Goal: Information Seeking & Learning: Learn about a topic

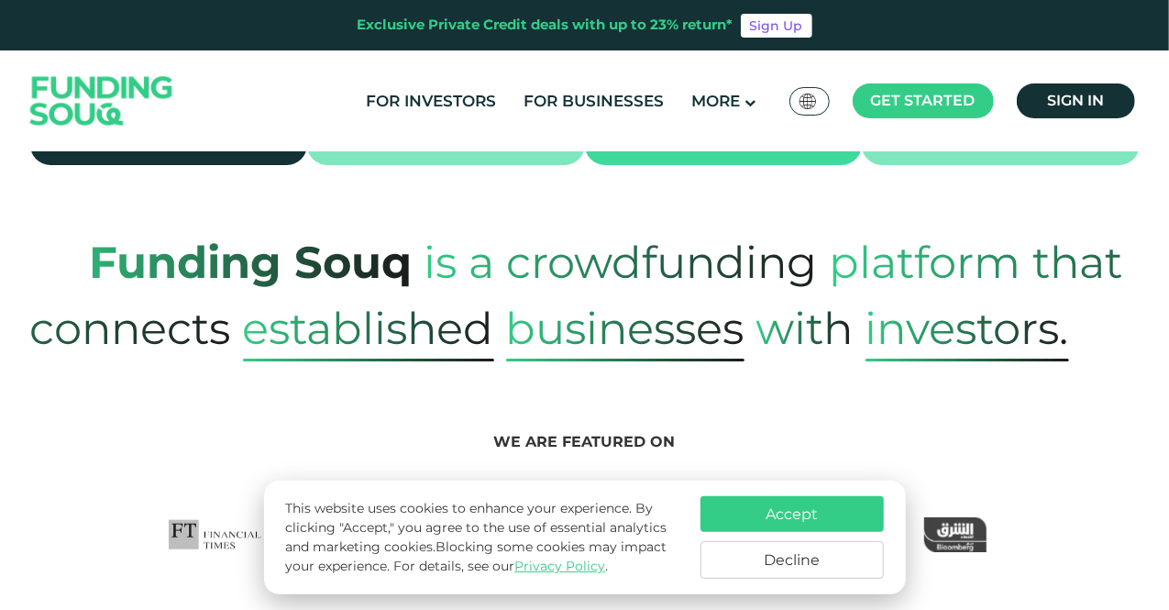
scroll to position [734, 0]
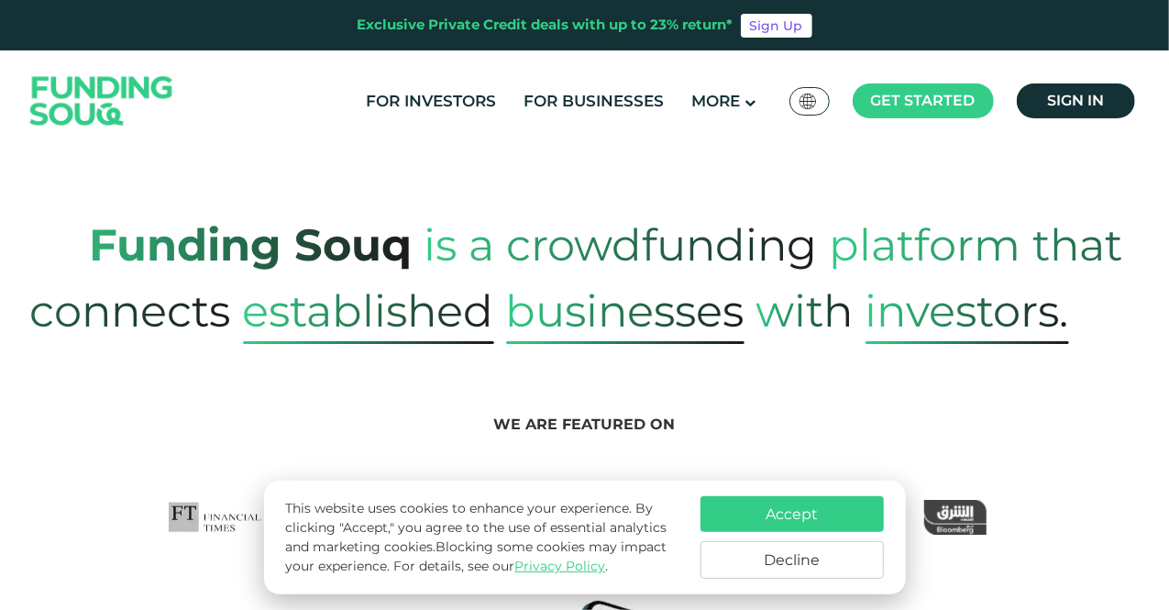
click at [793, 511] on button "Accept" at bounding box center [792, 514] width 183 height 36
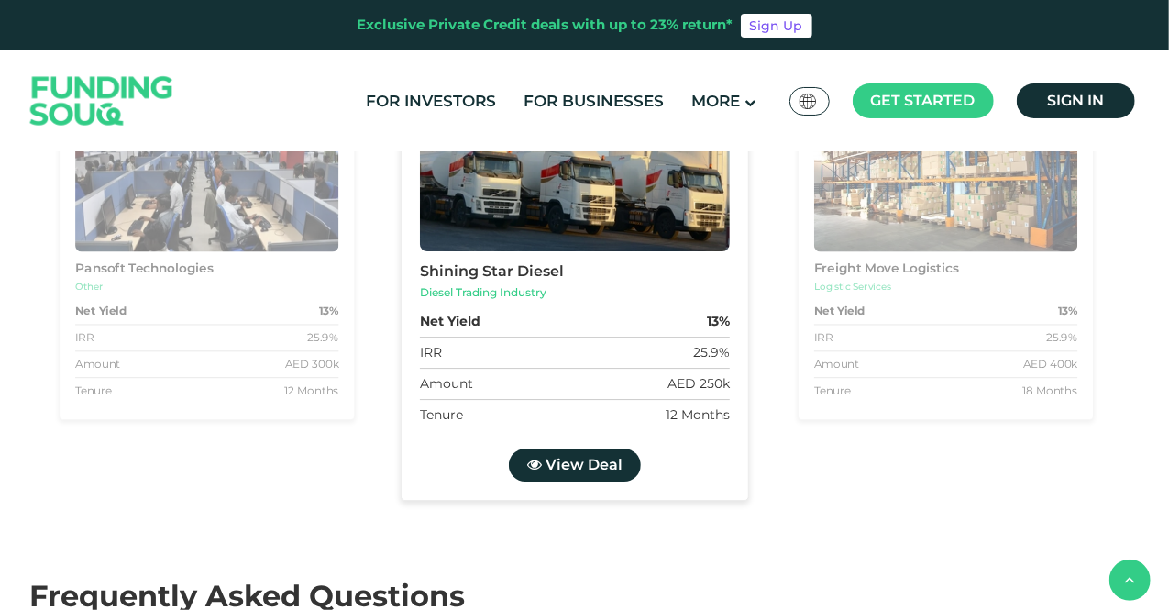
type tc-range-slider "4"
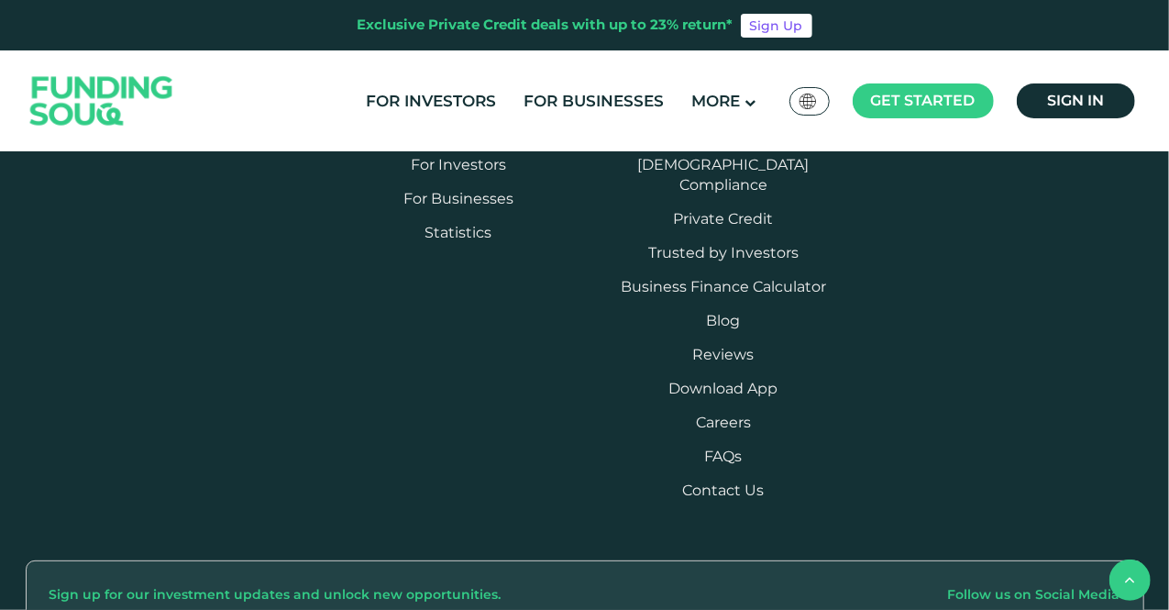
scroll to position [4402, 0]
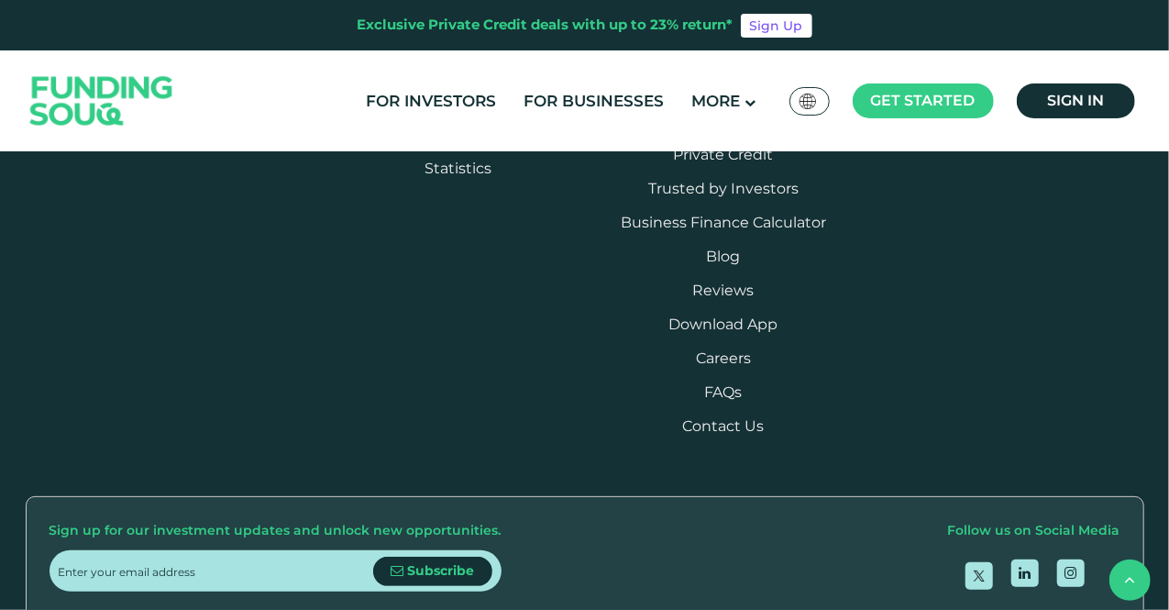
scroll to position [4449, 0]
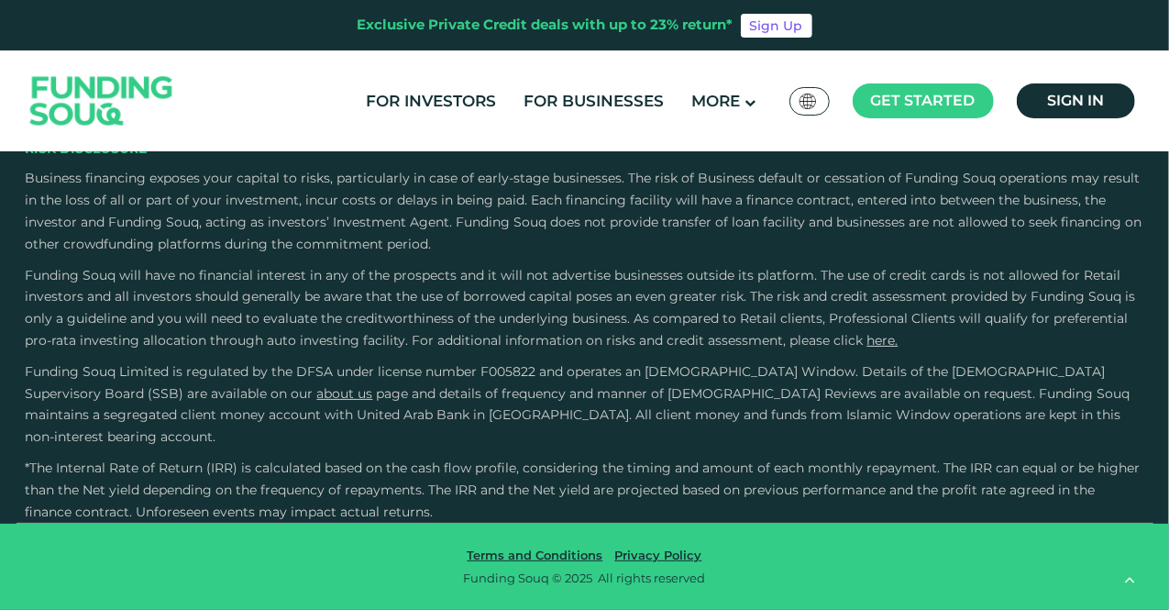
scroll to position [5091, 0]
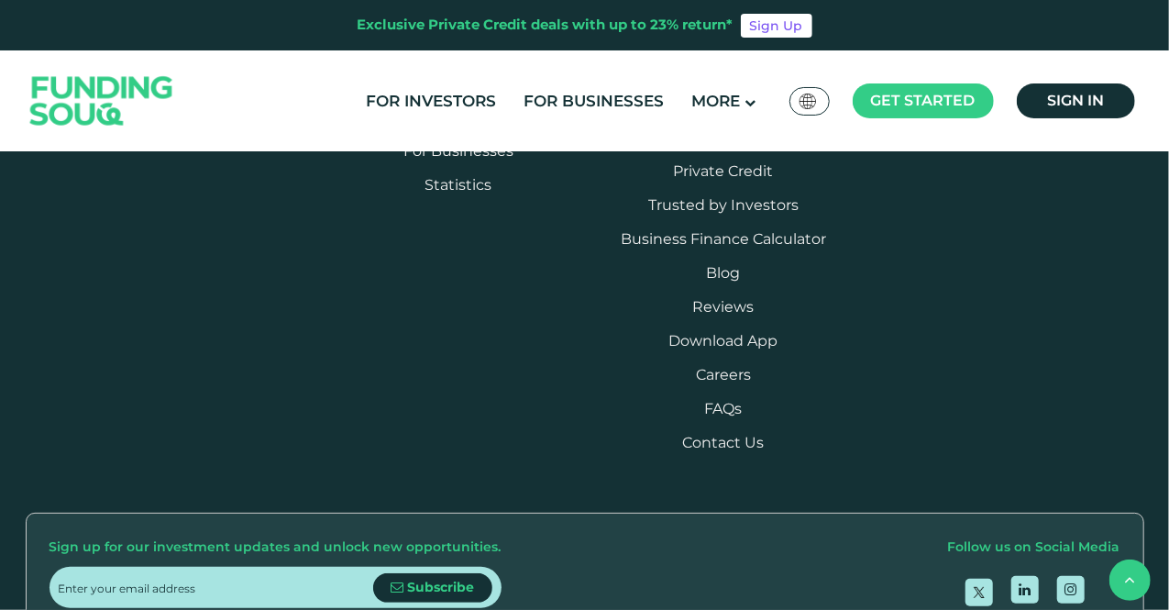
scroll to position [4449, 0]
